Goal: Navigation & Orientation: Find specific page/section

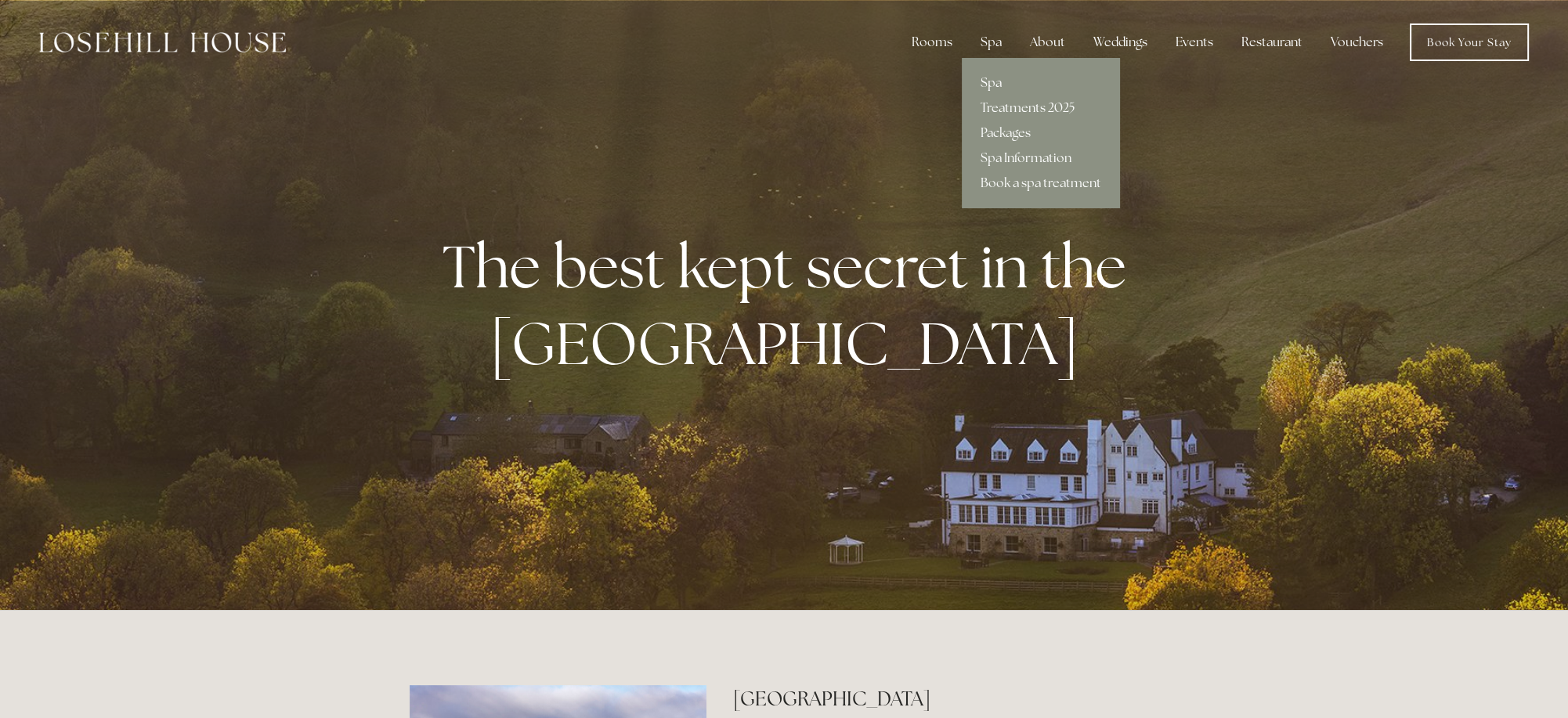
click at [996, 85] on link "Spa" at bounding box center [1041, 83] width 158 height 25
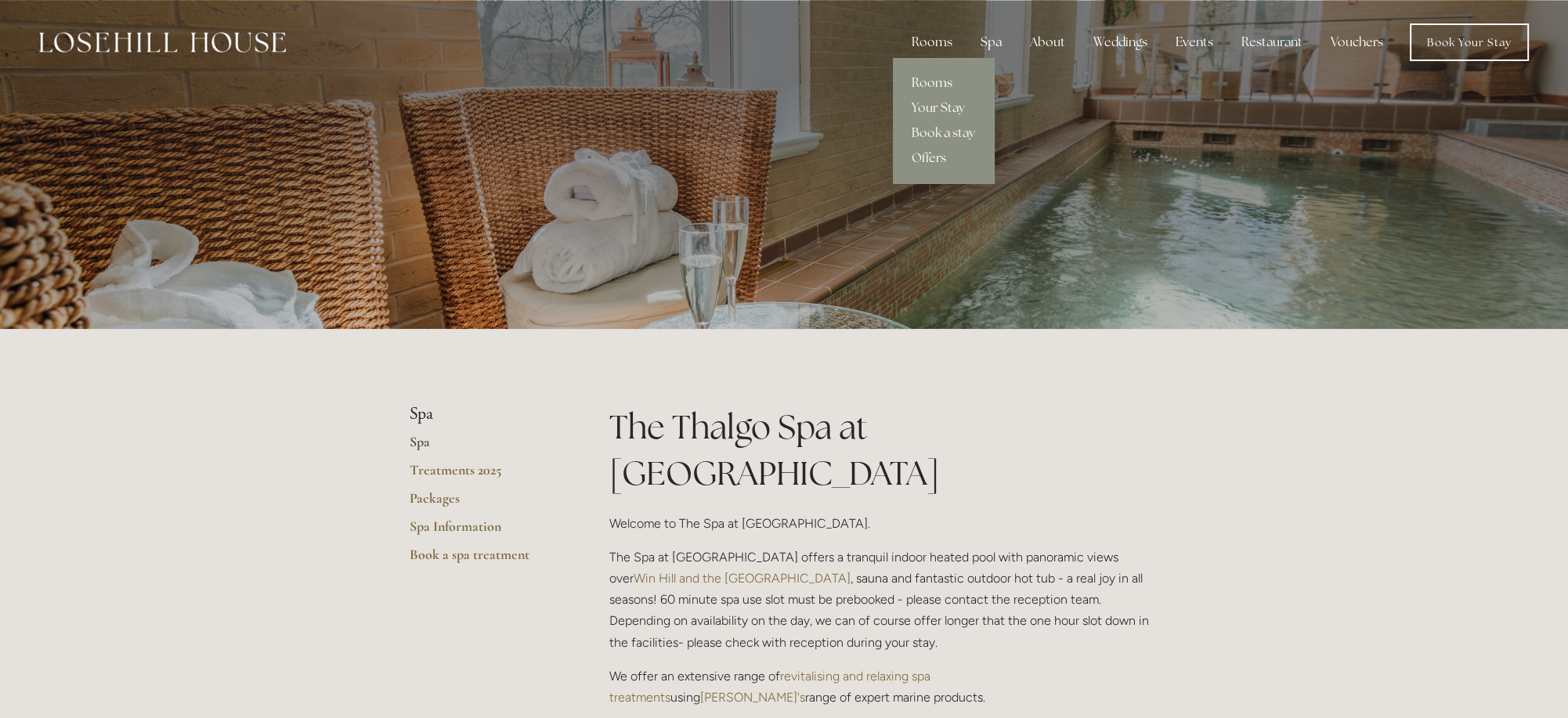
click at [938, 75] on link "Rooms" at bounding box center [943, 83] width 101 height 25
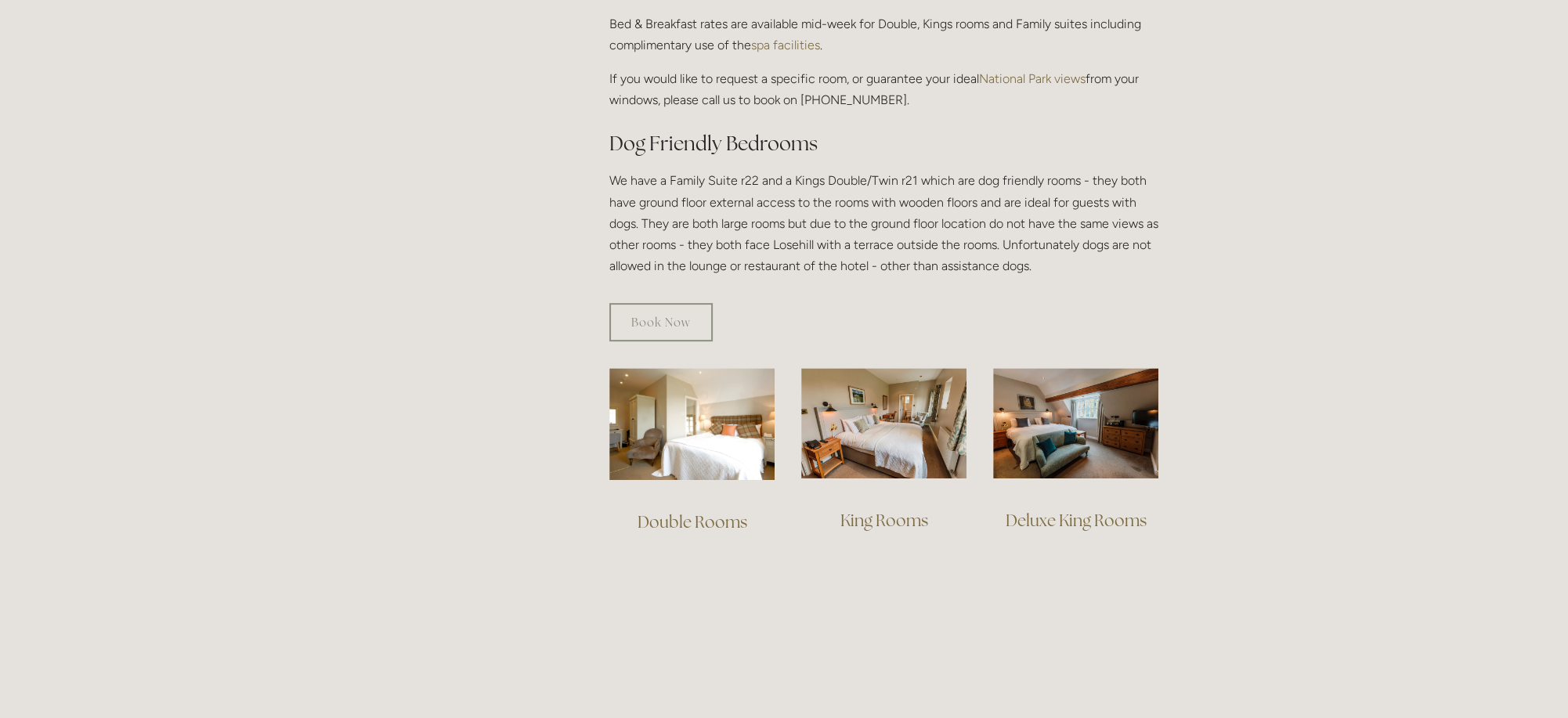
scroll to position [862, 0]
